Goal: Transaction & Acquisition: Purchase product/service

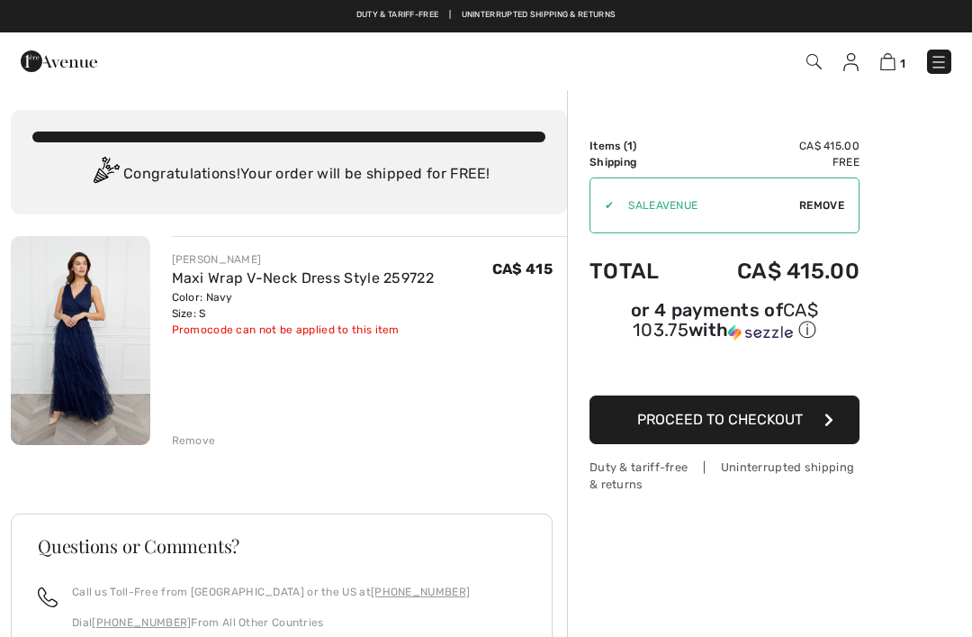
click at [87, 372] on img at bounding box center [81, 340] width 140 height 209
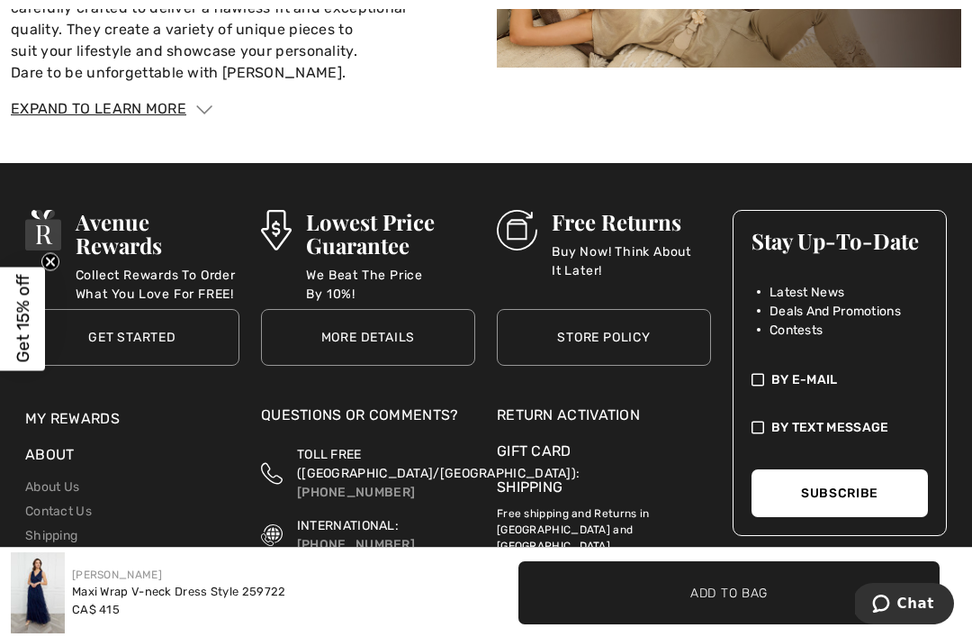
scroll to position [2673, 0]
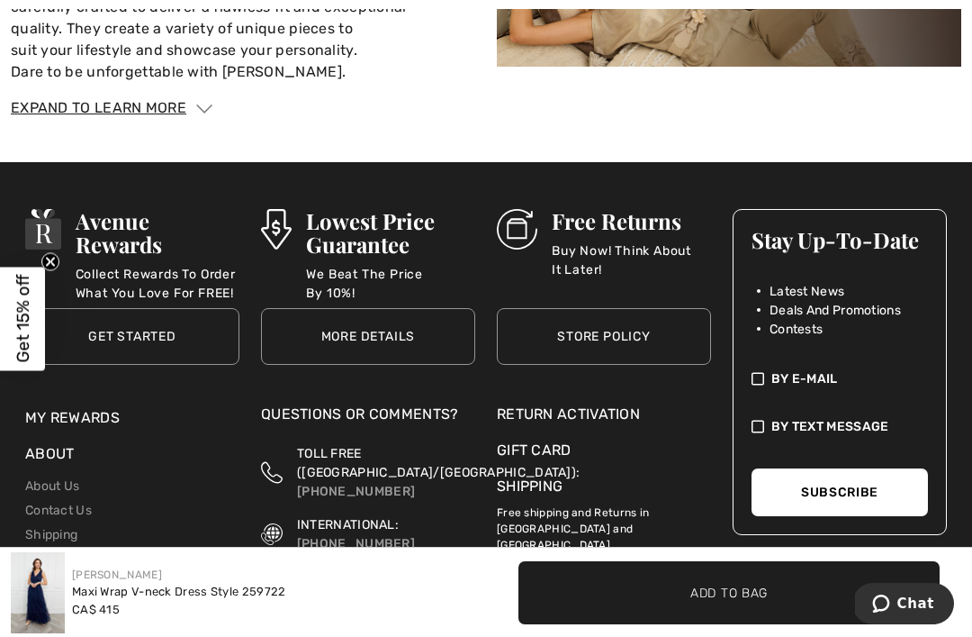
click at [607, 209] on h3 "Free Returns" at bounding box center [631, 220] width 159 height 23
click at [597, 320] on link "Store Policy" at bounding box center [604, 336] width 214 height 57
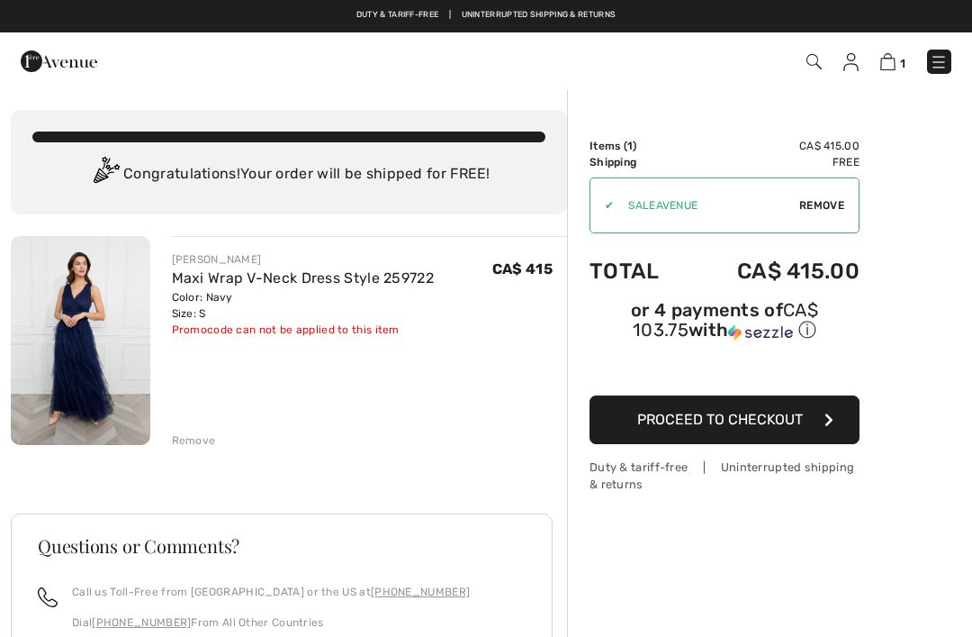
click at [204, 279] on link "Maxi Wrap V-Neck Dress Style 259722" at bounding box center [303, 277] width 263 height 17
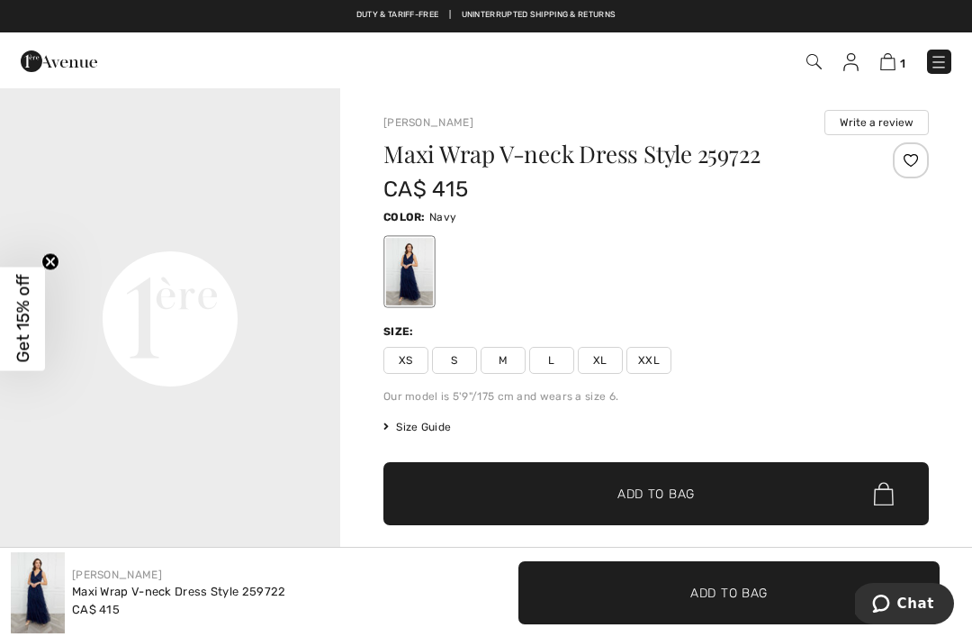
scroll to position [1043, 0]
